Goal: Task Accomplishment & Management: Complete application form

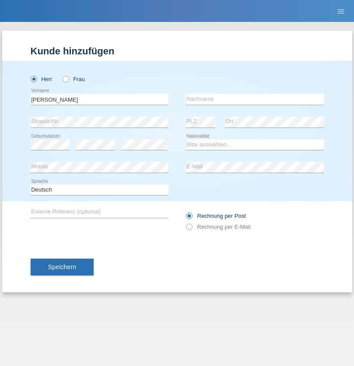
type input "[PERSON_NAME]"
click at [255, 99] on input "text" at bounding box center [255, 99] width 138 height 11
type input "Weinlein"
select select "CH"
radio input "true"
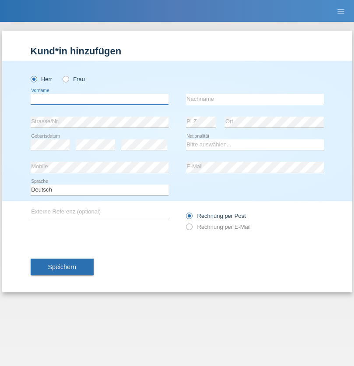
click at [99, 99] on input "text" at bounding box center [100, 99] width 138 height 11
type input "firat"
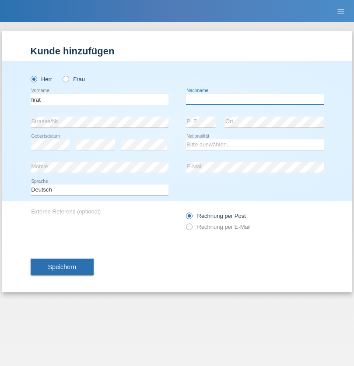
click at [255, 99] on input "text" at bounding box center [255, 99] width 138 height 11
type input "kara"
select select "CH"
